Goal: Navigation & Orientation: Go to known website

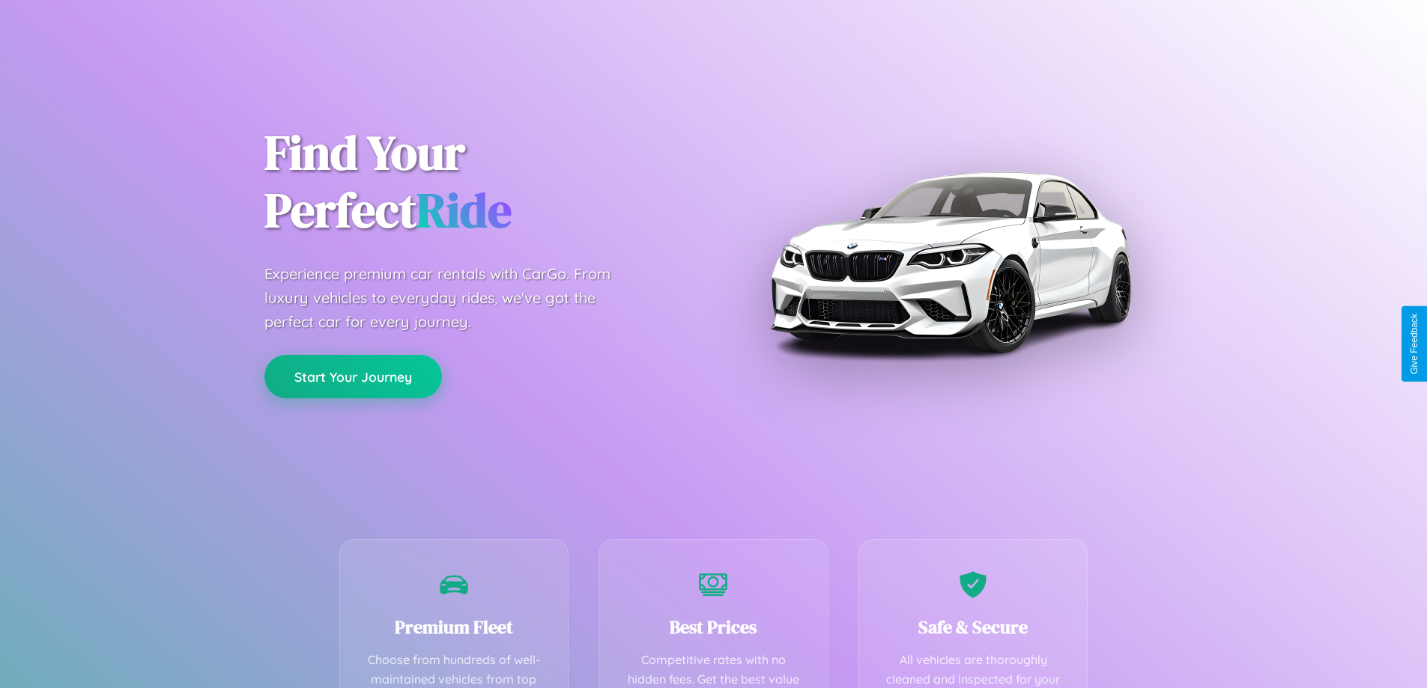
click at [353, 377] on button "Start Your Journey" at bounding box center [353, 376] width 178 height 43
click at [353, 376] on button "Start Your Journey" at bounding box center [353, 376] width 178 height 43
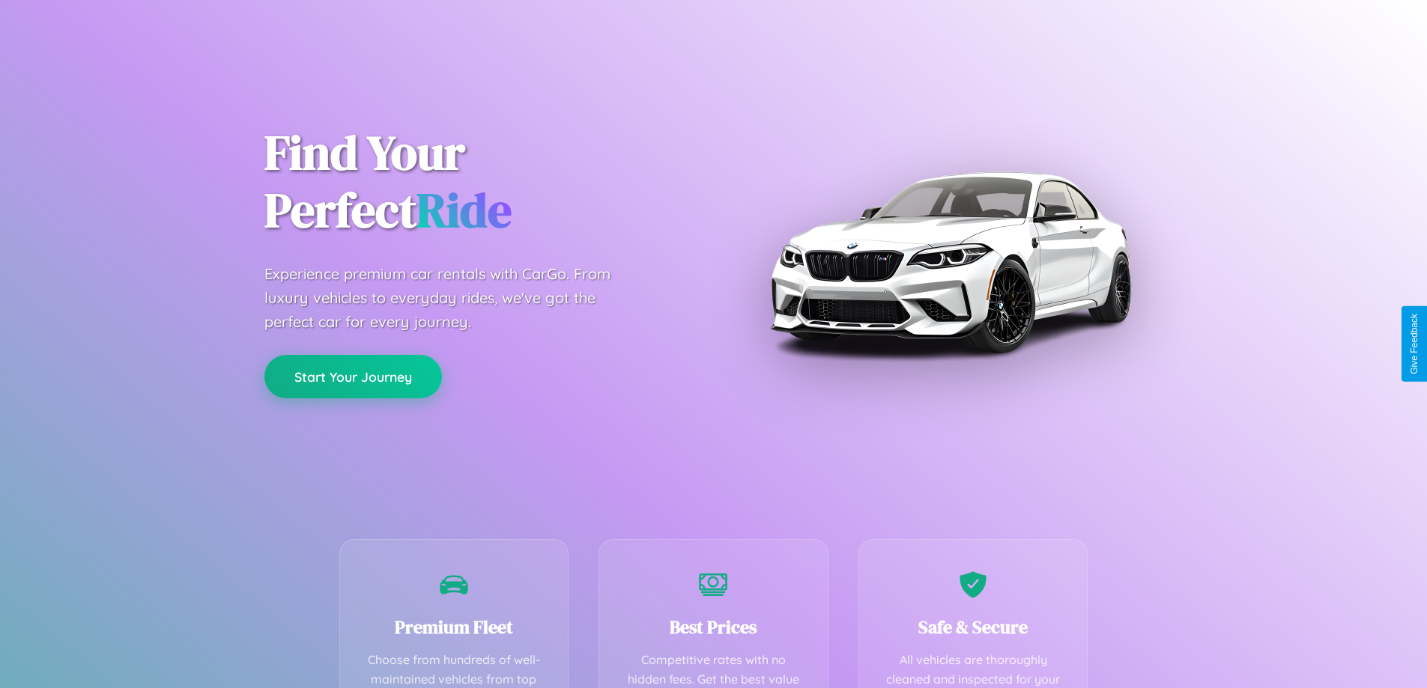
click at [353, 376] on button "Start Your Journey" at bounding box center [353, 376] width 178 height 43
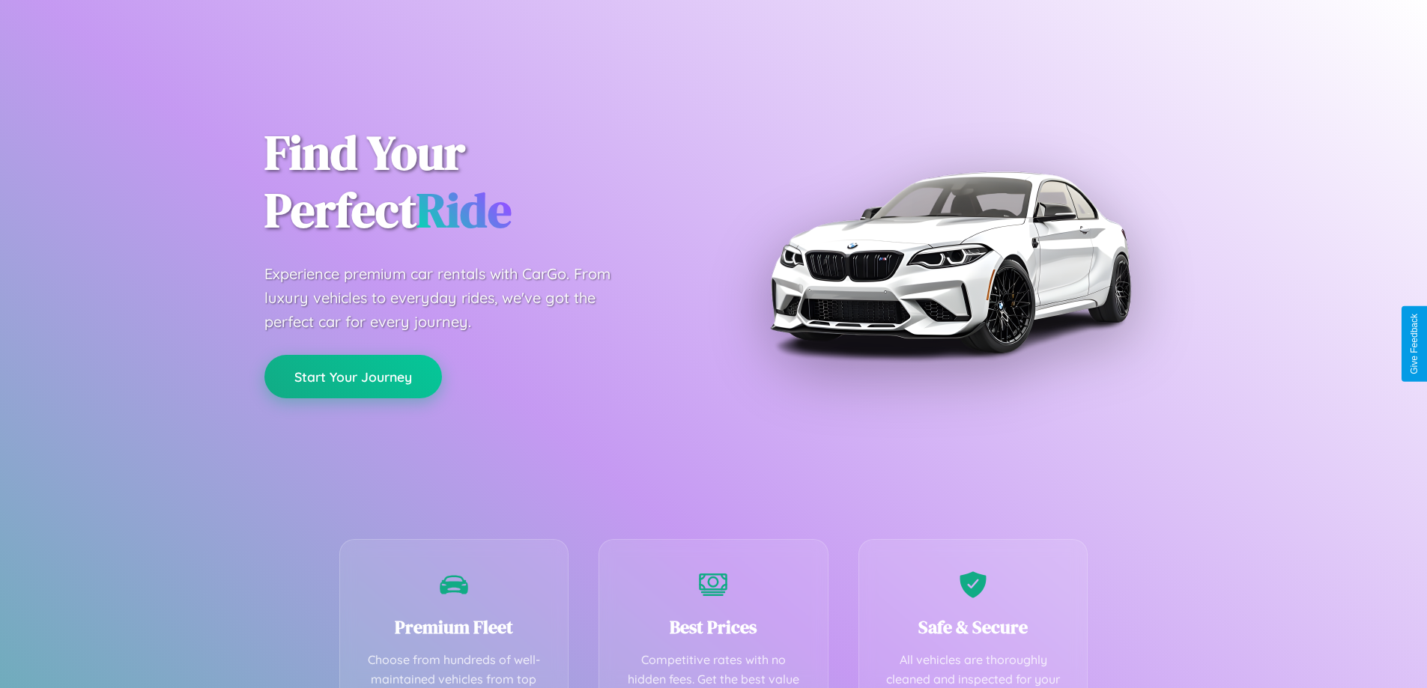
click at [353, 376] on button "Start Your Journey" at bounding box center [353, 376] width 178 height 43
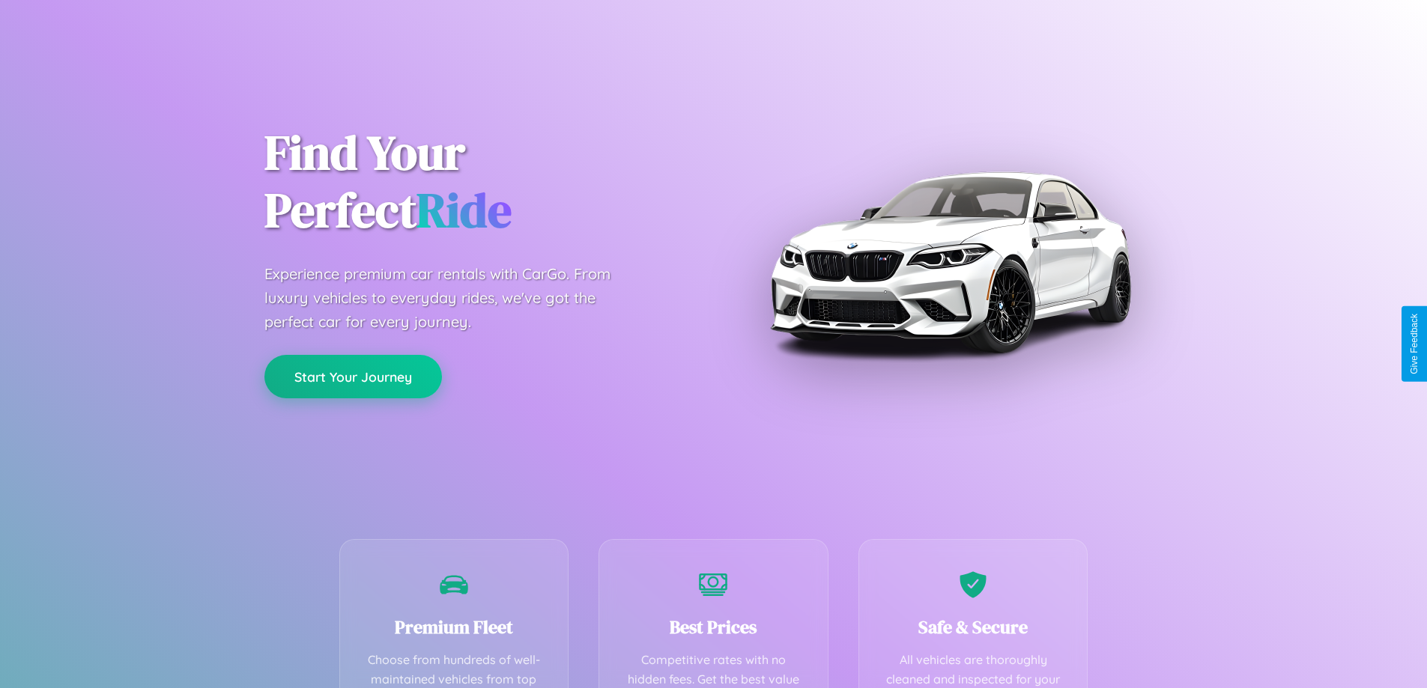
click at [353, 376] on button "Start Your Journey" at bounding box center [353, 376] width 178 height 43
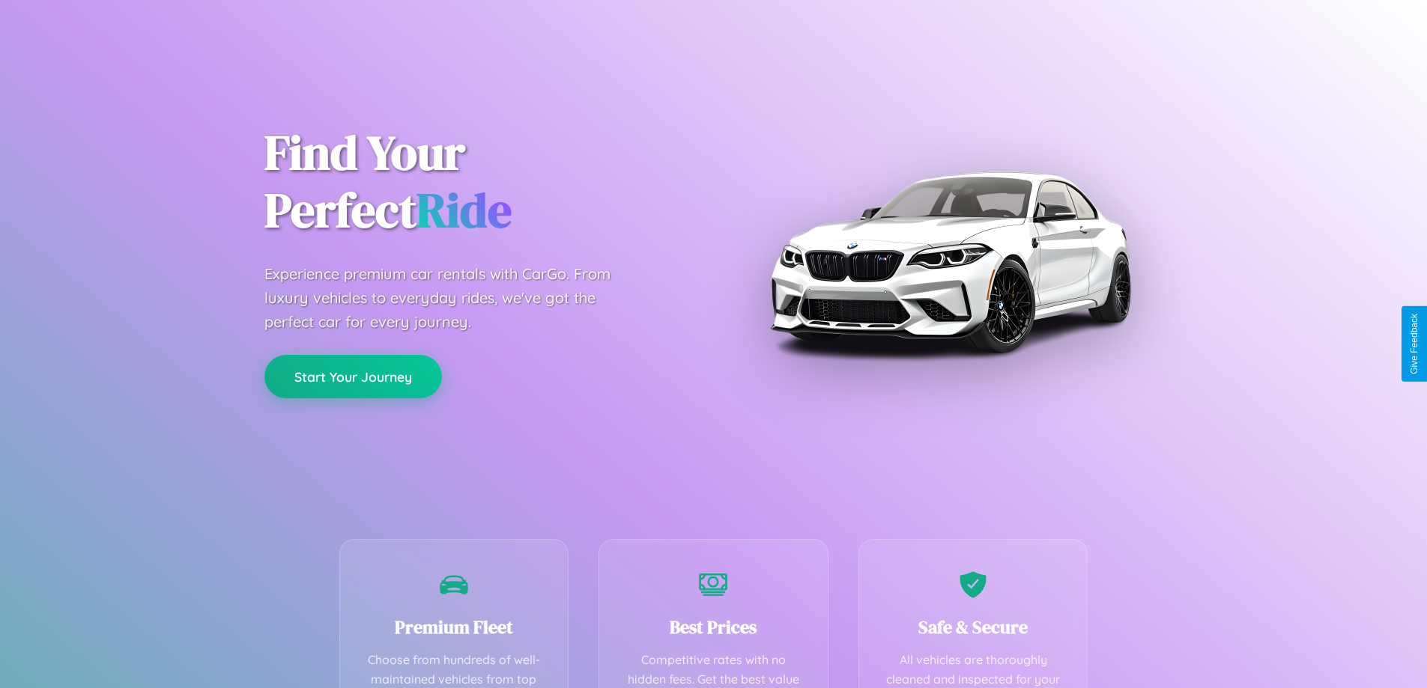
click at [353, 376] on button "Start Your Journey" at bounding box center [353, 376] width 178 height 43
